Goal: Transaction & Acquisition: Purchase product/service

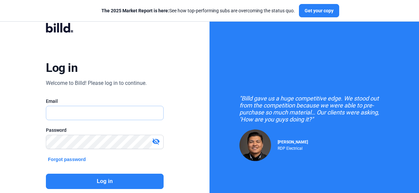
type input "[PERSON_NAME][EMAIL_ADDRESS][PERSON_NAME][DOMAIN_NAME]"
click at [101, 181] on button "Log in" at bounding box center [104, 181] width 117 height 15
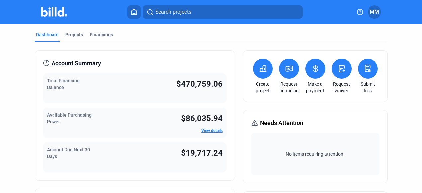
click at [286, 75] on button at bounding box center [289, 69] width 20 height 20
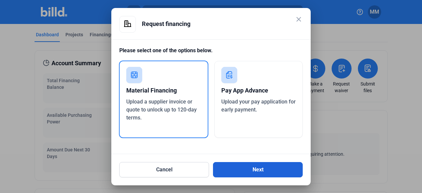
click at [226, 167] on button "Next" at bounding box center [258, 169] width 90 height 15
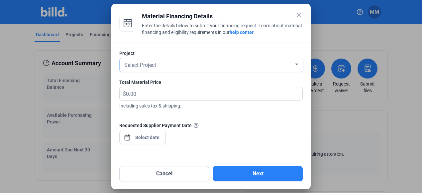
click at [182, 64] on div "Select Project" at bounding box center [208, 64] width 171 height 9
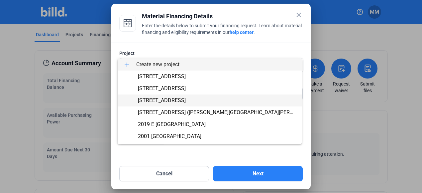
click at [152, 104] on span "[STREET_ADDRESS]" at bounding box center [210, 100] width 174 height 12
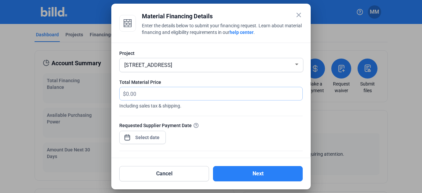
click at [156, 97] on input "text" at bounding box center [210, 93] width 169 height 13
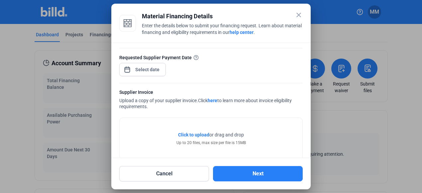
scroll to position [80, 0]
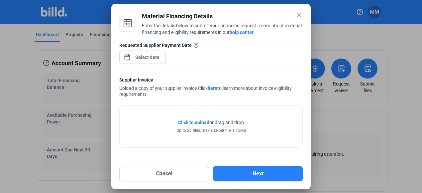
type input "3,260.79"
click at [152, 61] on div at bounding box center [147, 57] width 29 height 12
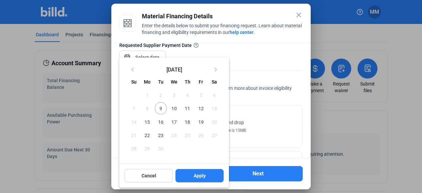
click at [160, 108] on span "9" at bounding box center [161, 108] width 12 height 12
click at [206, 176] on button "Apply" at bounding box center [200, 175] width 48 height 13
type input "[DATE]"
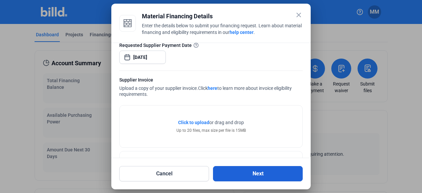
click at [243, 170] on button "Next" at bounding box center [258, 173] width 90 height 15
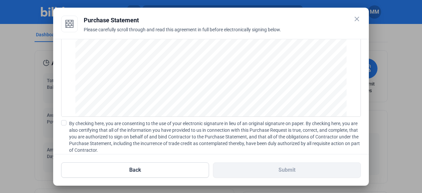
scroll to position [93, 0]
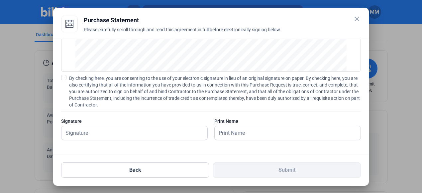
click at [82, 79] on span "By checking here, you are consenting to the use of your electronic signature in…" at bounding box center [215, 91] width 292 height 33
click at [0, 0] on input "By checking here, you are consenting to the use of your electronic signature in…" at bounding box center [0, 0] width 0 height 0
click at [93, 123] on div "Signature" at bounding box center [134, 121] width 147 height 7
click at [93, 127] on input "text" at bounding box center [131, 133] width 139 height 14
type input "[PERSON_NAME][DATE]"
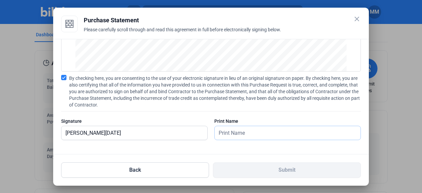
type input "[PERSON_NAME][DATE]"
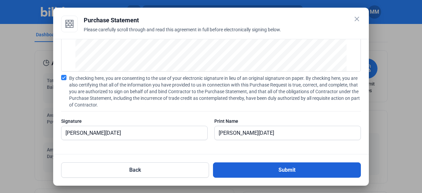
click at [235, 167] on button "Submit" at bounding box center [287, 169] width 148 height 15
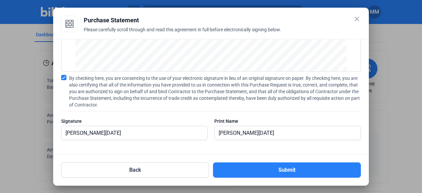
scroll to position [43, 0]
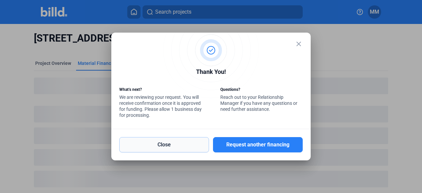
drag, startPoint x: 200, startPoint y: 148, endPoint x: 200, endPoint y: 144, distance: 4.0
click at [200, 148] on button "Close" at bounding box center [164, 144] width 90 height 15
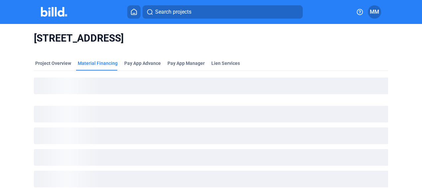
click at [135, 16] on button at bounding box center [133, 11] width 13 height 13
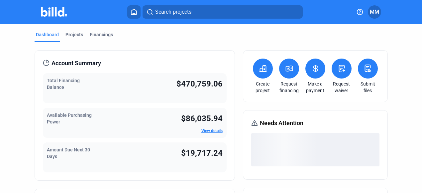
click at [312, 67] on icon at bounding box center [316, 69] width 8 height 8
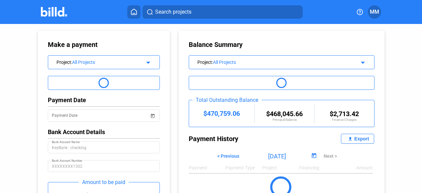
click at [135, 13] on icon at bounding box center [134, 12] width 7 height 6
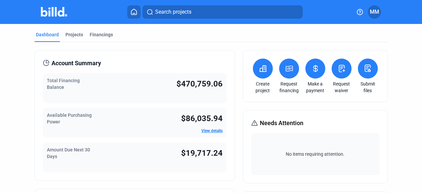
click at [313, 65] on icon at bounding box center [316, 69] width 8 height 8
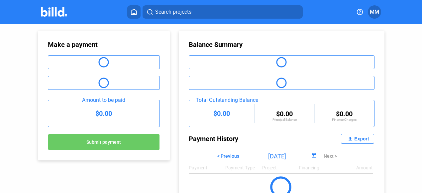
click at [130, 13] on home-icon at bounding box center [134, 12] width 8 height 6
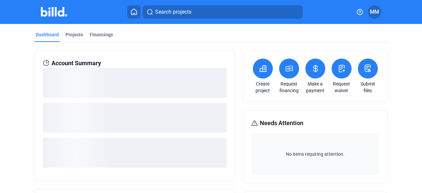
click at [291, 70] on button at bounding box center [289, 69] width 20 height 20
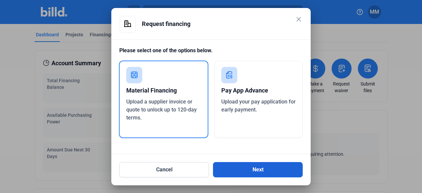
click at [249, 167] on button "Next" at bounding box center [258, 169] width 90 height 15
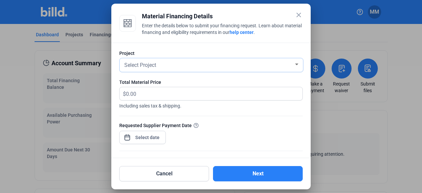
click at [235, 68] on div "Select Project" at bounding box center [208, 64] width 171 height 9
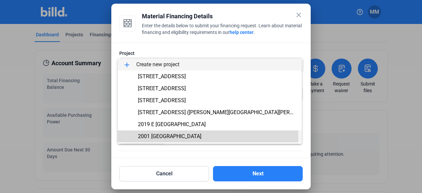
click at [179, 136] on span "2001 [GEOGRAPHIC_DATA]" at bounding box center [170, 136] width 64 height 6
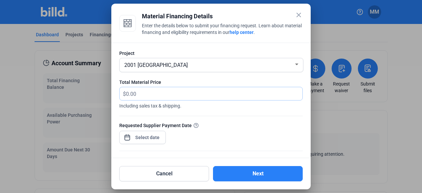
click at [159, 97] on input "text" at bounding box center [210, 93] width 169 height 13
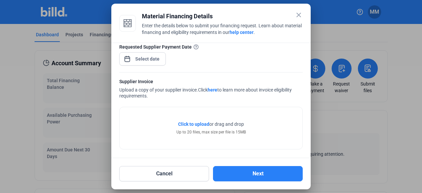
scroll to position [80, 0]
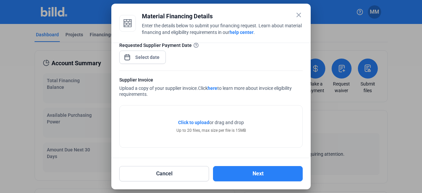
type input "1,001.67"
click at [144, 58] on div "close Material Financing Details Enter the details below to submit your financi…" at bounding box center [211, 96] width 422 height 193
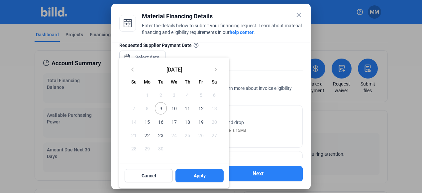
click at [160, 107] on span "9" at bounding box center [161, 108] width 12 height 12
click at [221, 175] on button "Apply" at bounding box center [200, 175] width 48 height 13
type input "[DATE]"
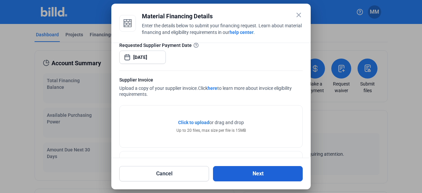
click at [249, 175] on button "Next" at bounding box center [258, 173] width 90 height 15
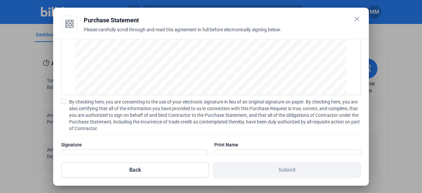
scroll to position [93, 0]
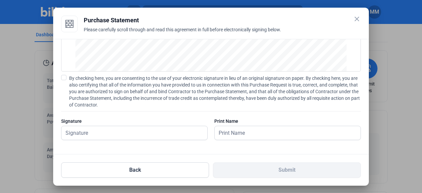
click at [95, 85] on span "By checking here, you are consenting to the use of your electronic signature in…" at bounding box center [215, 91] width 292 height 33
click at [0, 0] on input "By checking here, you are consenting to the use of your electronic signature in…" at bounding box center [0, 0] width 0 height 0
click at [91, 132] on input "text" at bounding box center [131, 133] width 139 height 14
type input "[PERSON_NAME][DATE]"
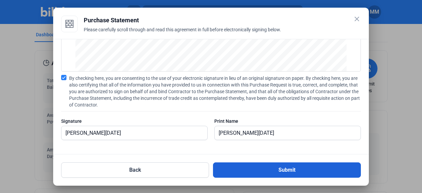
click at [234, 167] on button "Submit" at bounding box center [287, 169] width 148 height 15
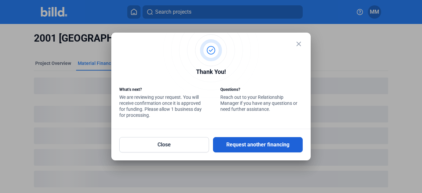
click at [246, 146] on button "Request another financing" at bounding box center [258, 144] width 90 height 15
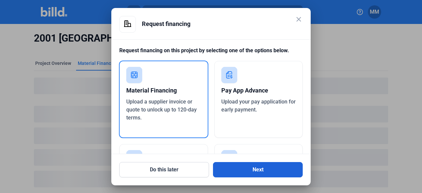
click at [253, 163] on button "Next" at bounding box center [258, 169] width 90 height 15
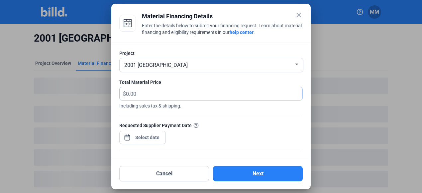
click at [185, 94] on input "text" at bounding box center [210, 93] width 169 height 13
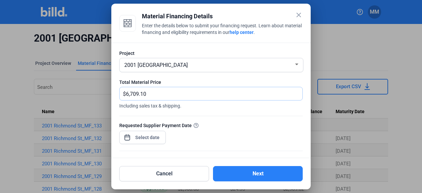
scroll to position [80, 0]
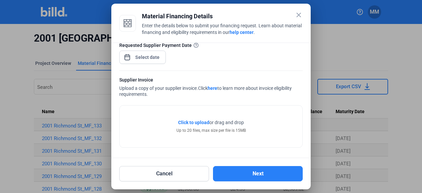
type input "6,709.10"
click at [148, 57] on div "close Material Financing Details Enter the details below to submit your financi…" at bounding box center [211, 96] width 422 height 193
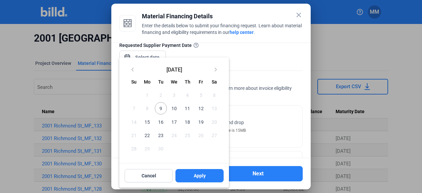
click at [159, 108] on span "9" at bounding box center [161, 108] width 12 height 12
click at [188, 170] on button "Apply" at bounding box center [200, 175] width 48 height 13
type input "[DATE]"
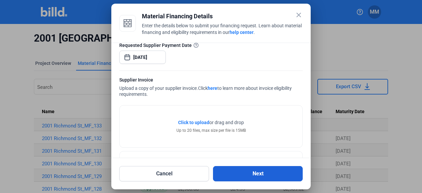
click at [230, 167] on button "Next" at bounding box center [258, 173] width 90 height 15
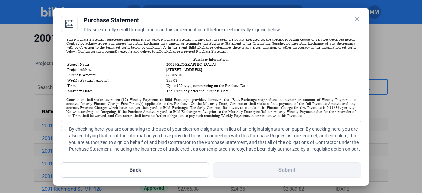
scroll to position [100, 0]
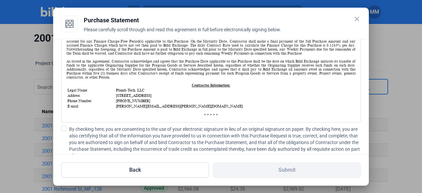
click at [181, 131] on span "By checking here, you are consenting to the use of your electronic signature in…" at bounding box center [215, 142] width 292 height 33
click at [0, 0] on input "By checking here, you are consenting to the use of your electronic signature in…" at bounding box center [0, 0] width 0 height 0
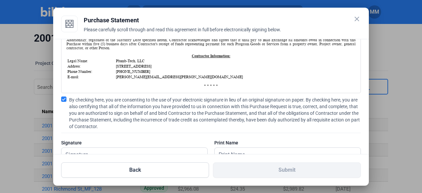
scroll to position [93, 0]
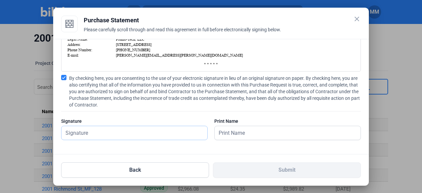
click at [135, 130] on input "text" at bounding box center [135, 133] width 146 height 14
type input "[PERSON_NAME][DATE]"
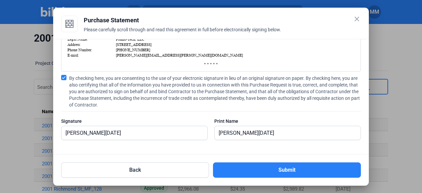
click at [248, 159] on div "Back Submit" at bounding box center [211, 165] width 300 height 23
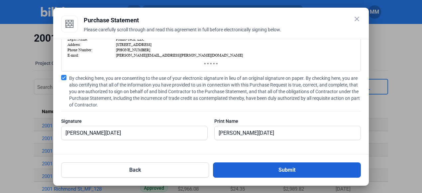
click at [252, 171] on button "Submit" at bounding box center [287, 169] width 148 height 15
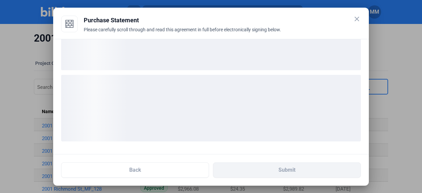
scroll to position [43, 0]
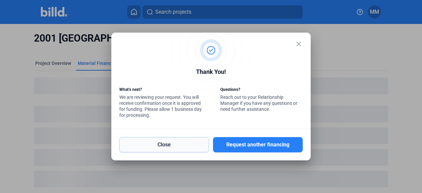
click at [162, 141] on button "Close" at bounding box center [164, 144] width 90 height 15
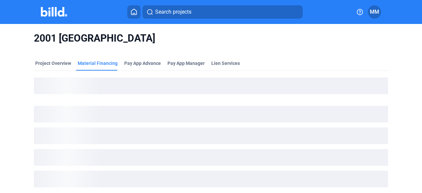
click at [137, 16] on button at bounding box center [133, 11] width 13 height 13
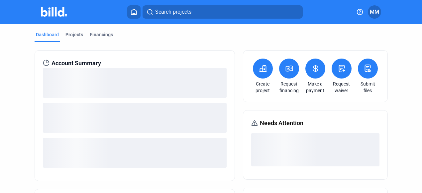
click at [288, 70] on icon at bounding box center [289, 68] width 7 height 5
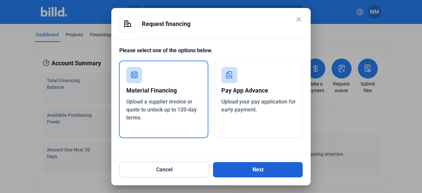
click at [249, 165] on button "Next" at bounding box center [258, 169] width 90 height 15
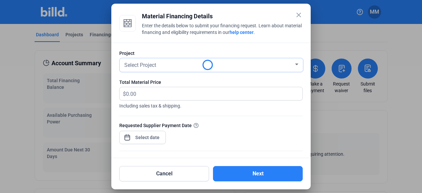
click at [258, 67] on div "Select Project" at bounding box center [208, 64] width 171 height 9
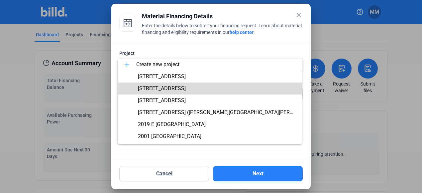
click at [241, 84] on span "[STREET_ADDRESS]" at bounding box center [210, 88] width 174 height 12
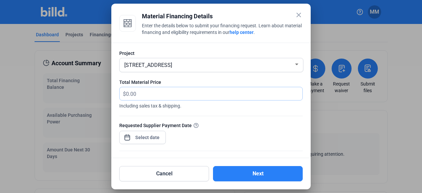
click at [230, 93] on input "text" at bounding box center [214, 93] width 177 height 13
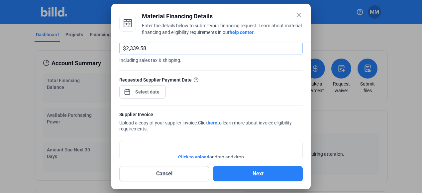
scroll to position [80, 0]
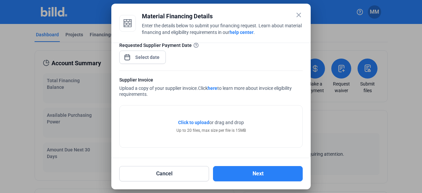
type input "2,339.58"
click at [133, 58] on span "Open calendar" at bounding box center [127, 54] width 16 height 16
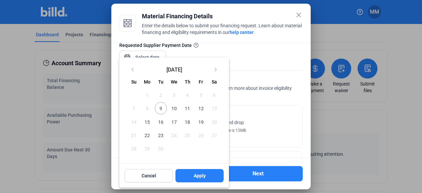
click at [162, 110] on span "9" at bounding box center [161, 108] width 12 height 12
click at [200, 182] on button "Apply" at bounding box center [200, 175] width 48 height 13
type input "[DATE]"
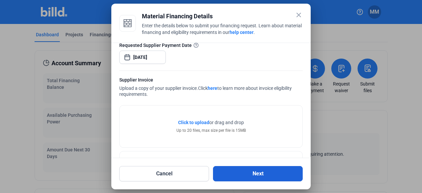
click at [236, 169] on button "Next" at bounding box center [258, 173] width 90 height 15
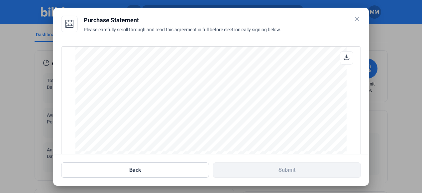
scroll to position [93, 0]
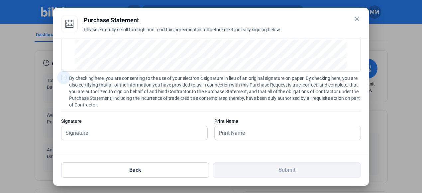
click at [152, 89] on span "By checking here, you are consenting to the use of your electronic signature in…" at bounding box center [215, 91] width 292 height 33
click at [0, 0] on input "By checking here, you are consenting to the use of your electronic signature in…" at bounding box center [0, 0] width 0 height 0
click at [129, 136] on input "text" at bounding box center [131, 133] width 139 height 14
type input "[PERSON_NAME][DATE]"
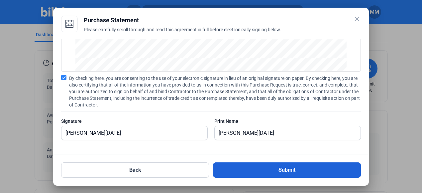
click at [232, 173] on button "Submit" at bounding box center [287, 169] width 148 height 15
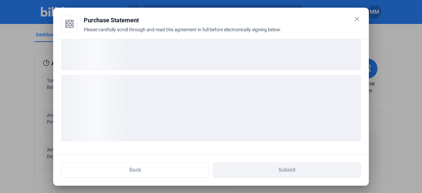
scroll to position [43, 0]
